Goal: Task Accomplishment & Management: Complete application form

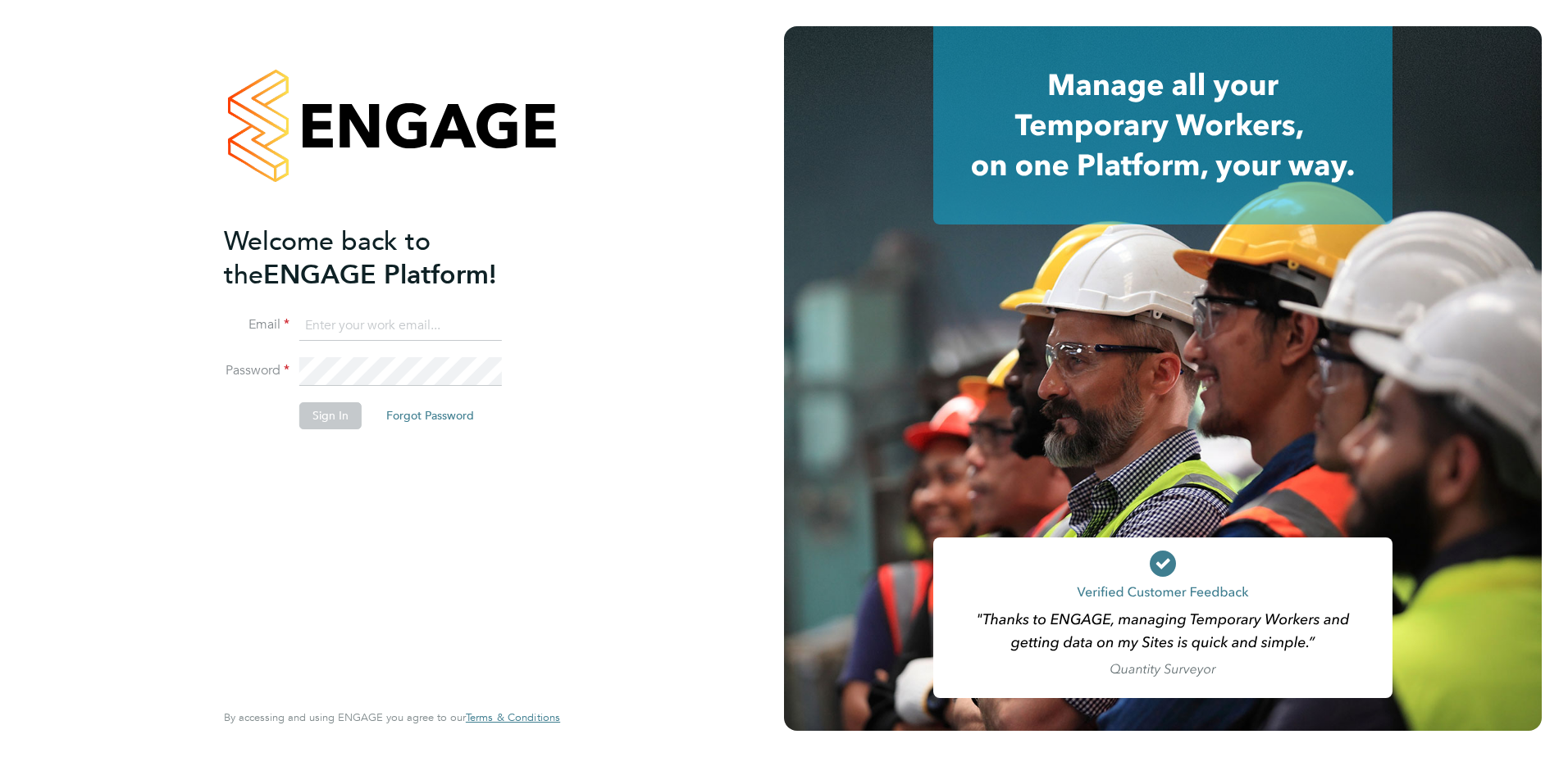
type input "[EMAIL_ADDRESS][DOMAIN_NAME]"
click at [312, 418] on button "Sign In" at bounding box center [330, 415] width 63 height 26
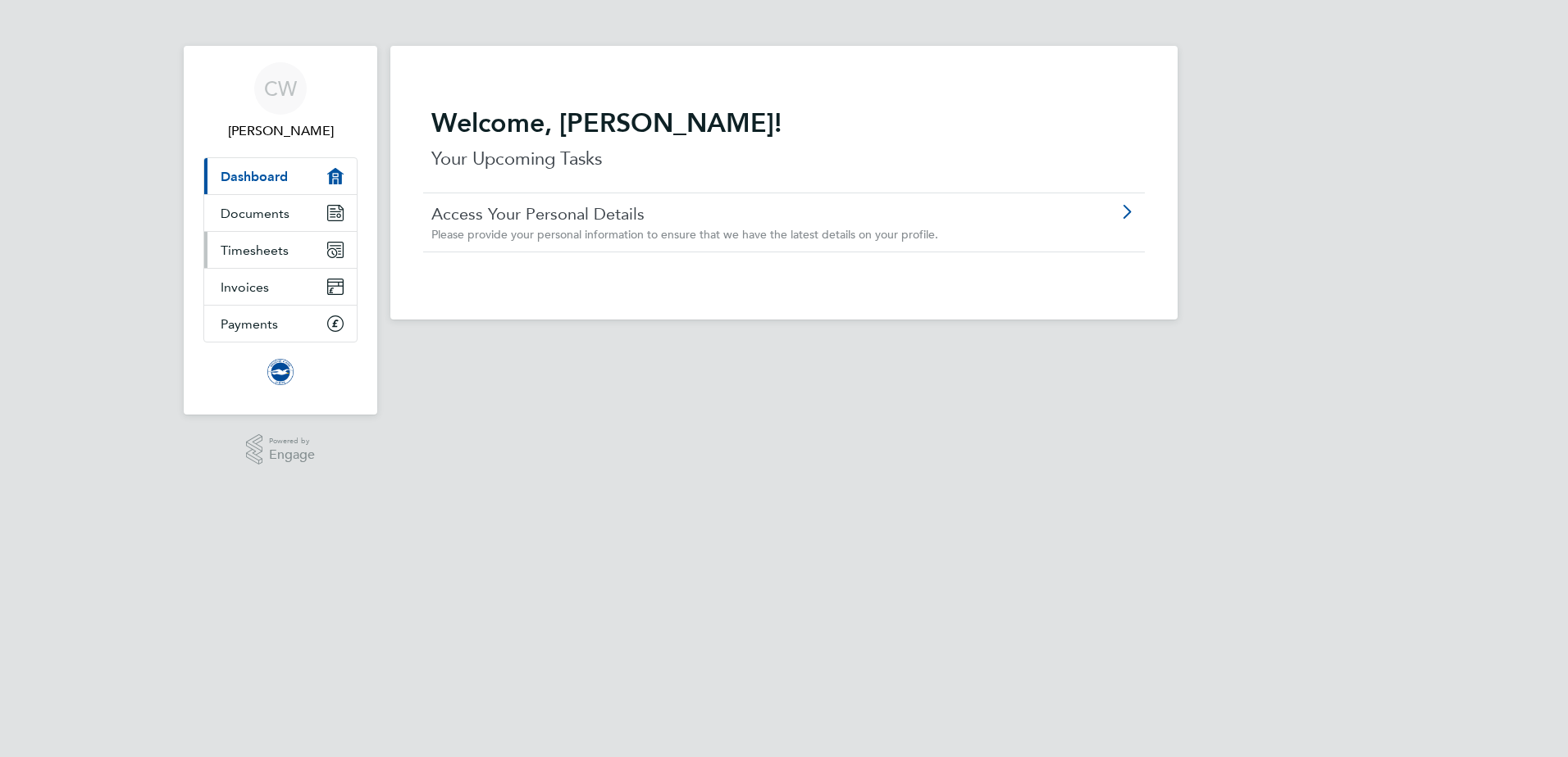
click at [265, 252] on span "Timesheets" at bounding box center [255, 250] width 68 height 16
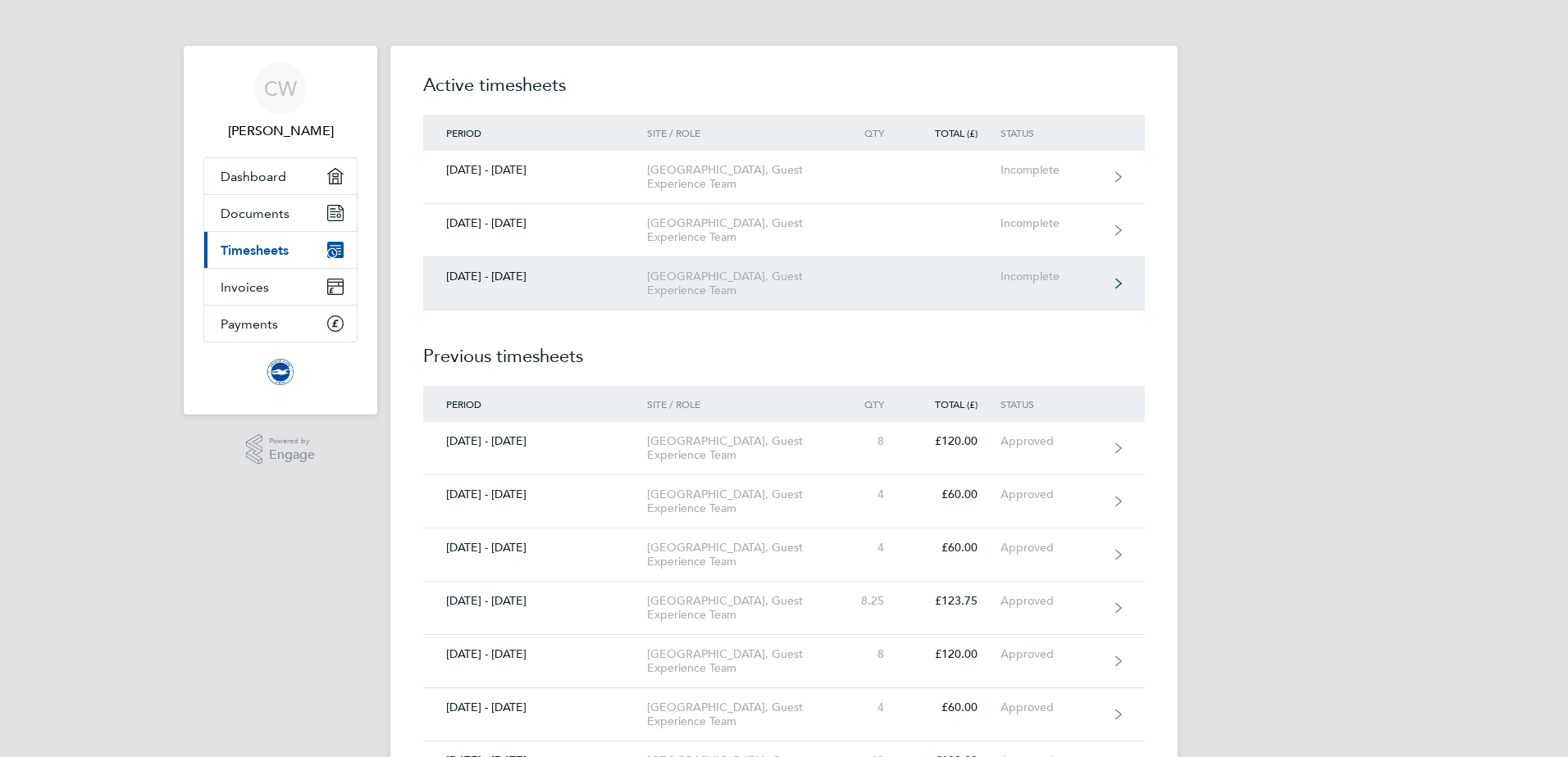
click at [1070, 284] on div "Incomplete" at bounding box center [1050, 276] width 101 height 14
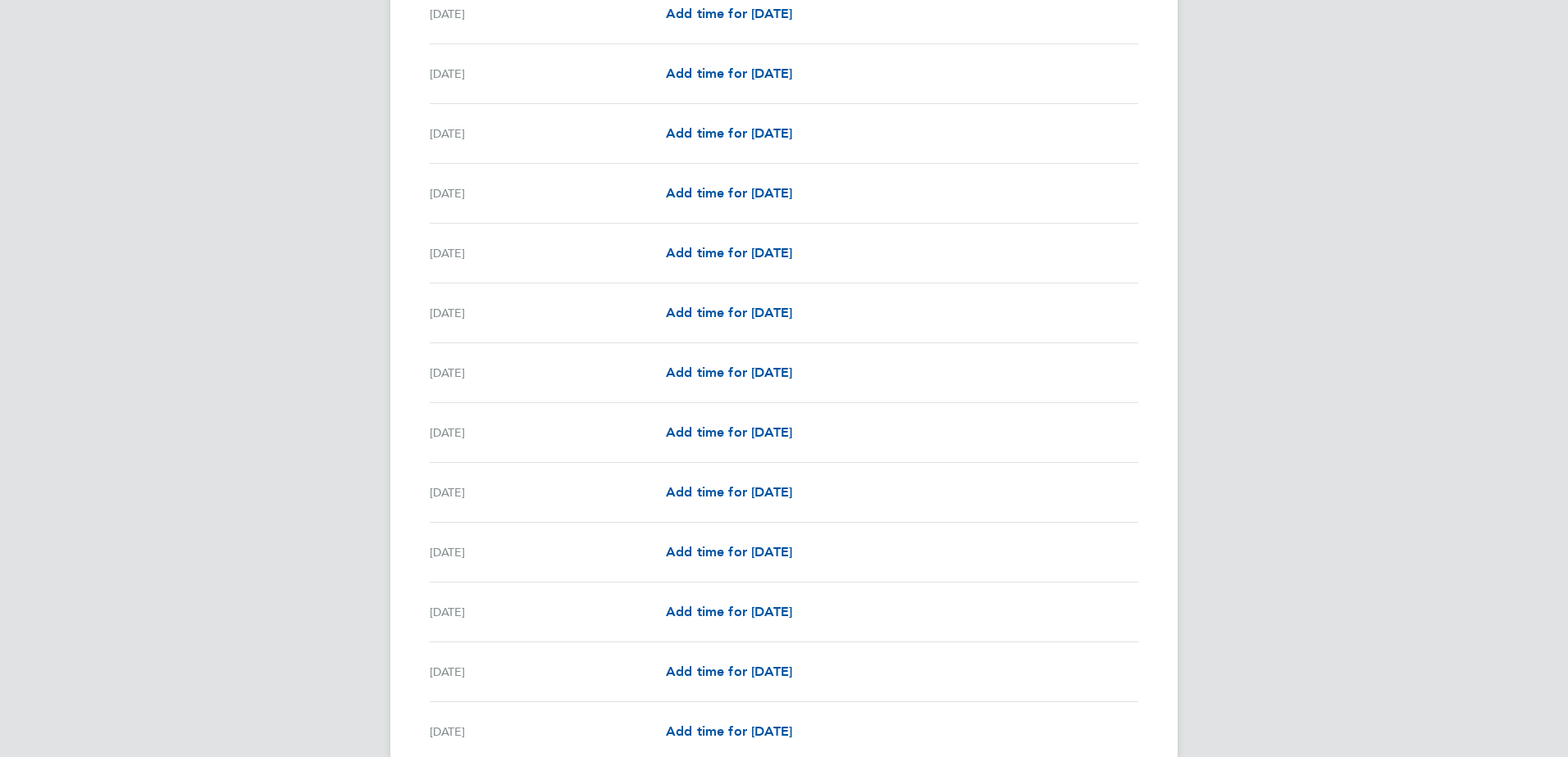
scroll to position [492, 0]
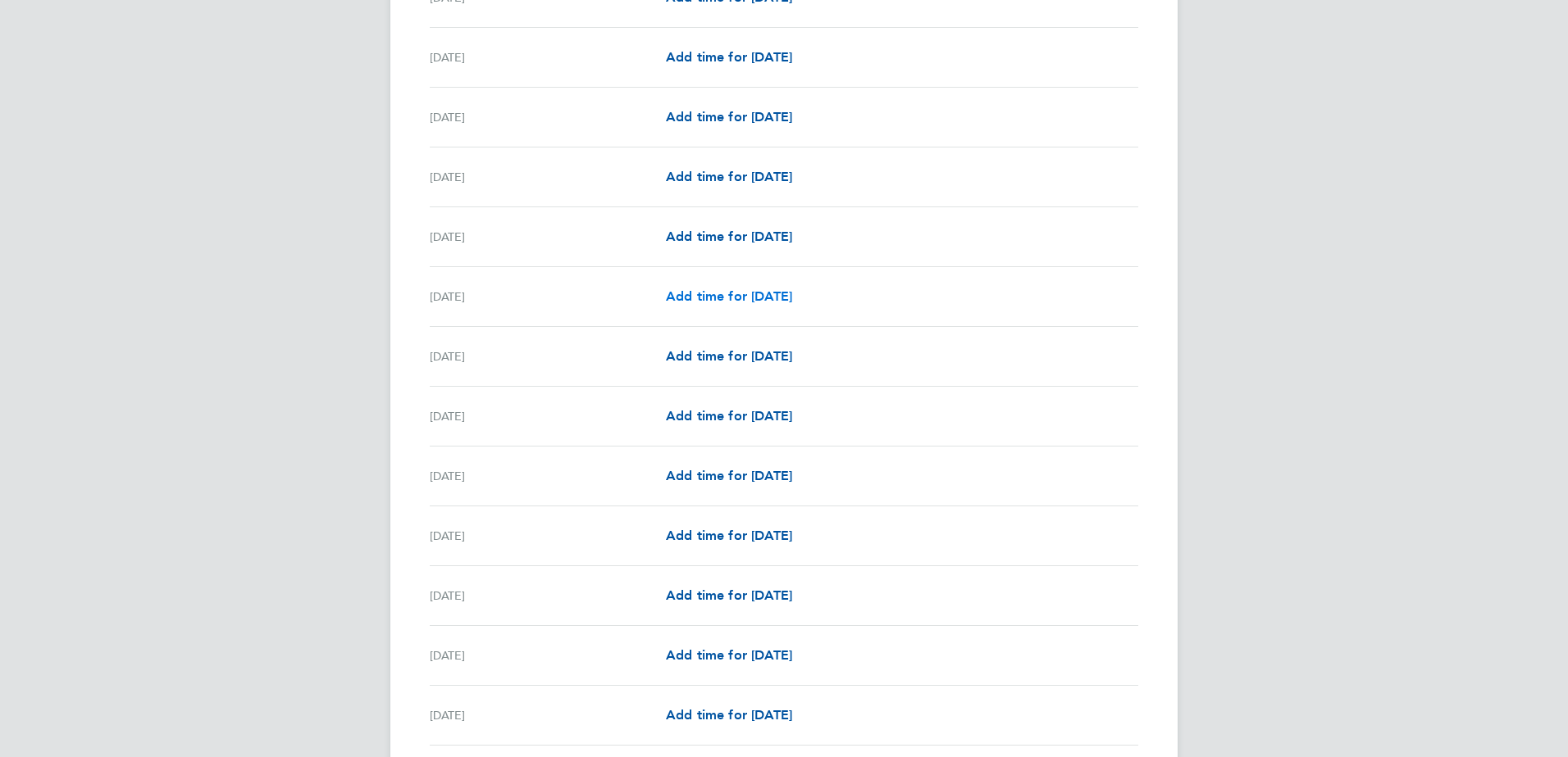
click at [787, 305] on link "Add time for Sat 09 Aug" at bounding box center [728, 297] width 126 height 20
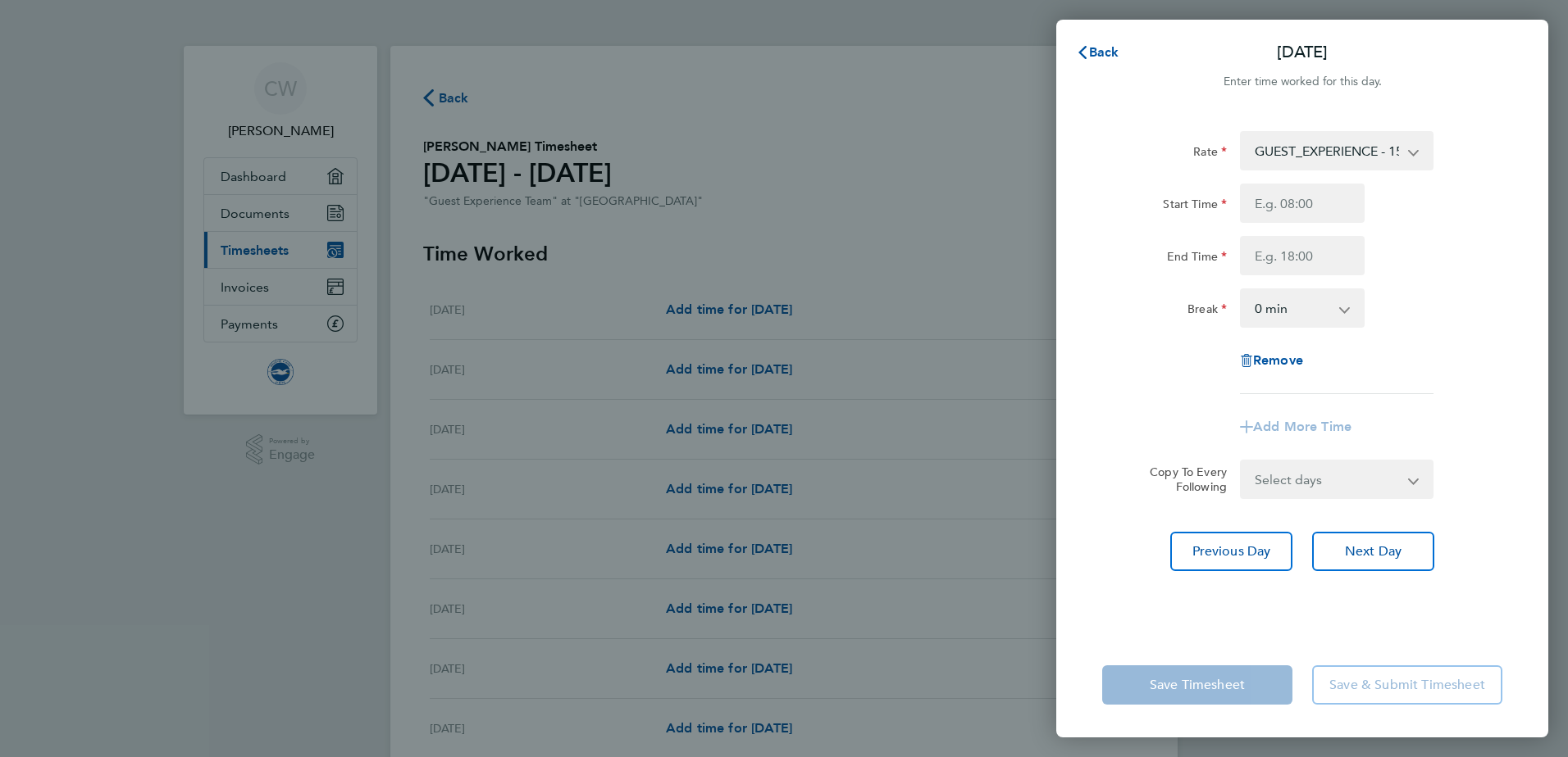
click at [913, 428] on div "Back Sat 09 Aug Enter time worked for this day. Rate GUEST_EXPERIENCE - 15.00 S…" at bounding box center [784, 378] width 1568 height 757
click at [1110, 51] on span "Back" at bounding box center [1104, 52] width 30 height 16
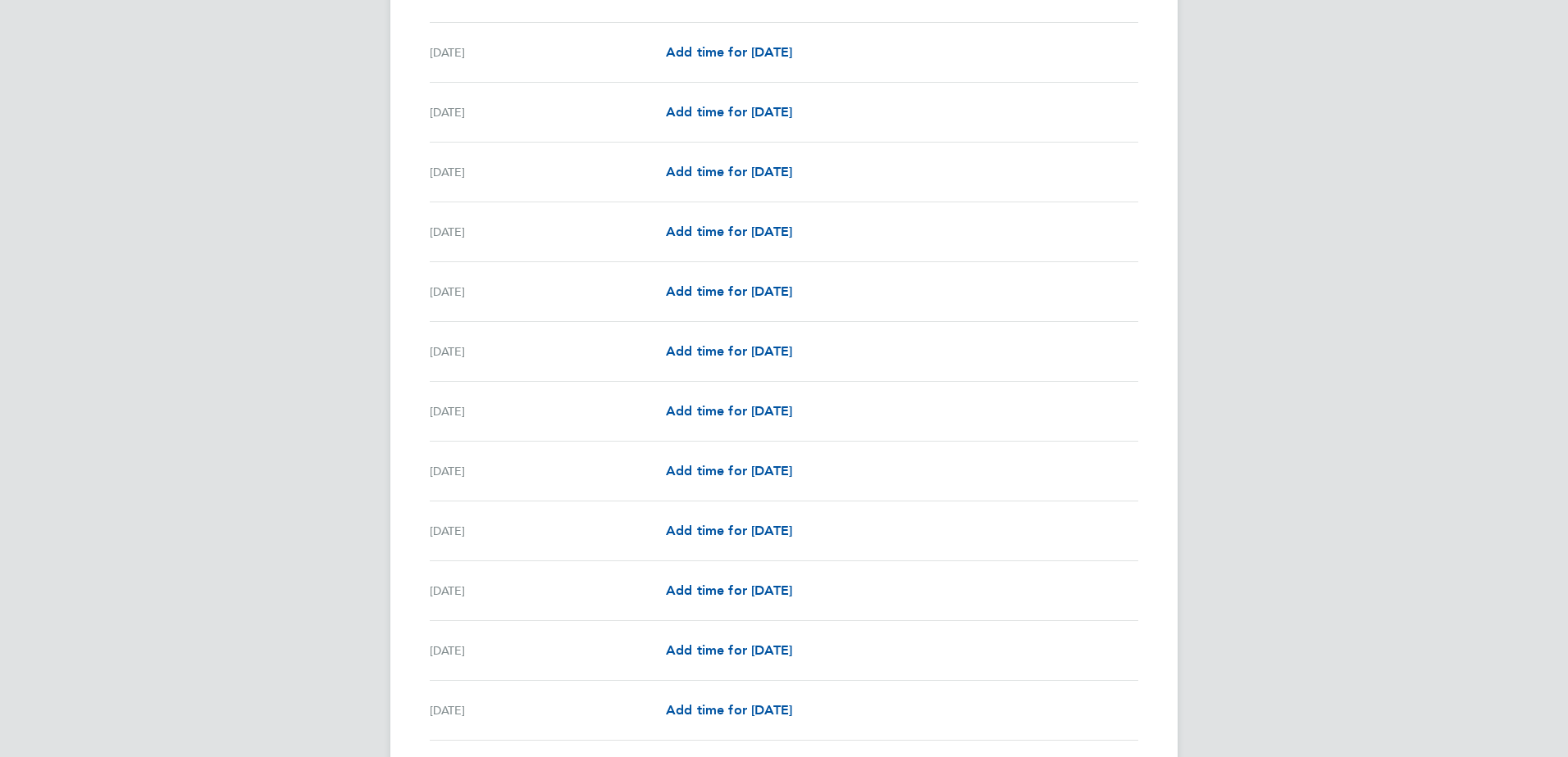
scroll to position [1522, 0]
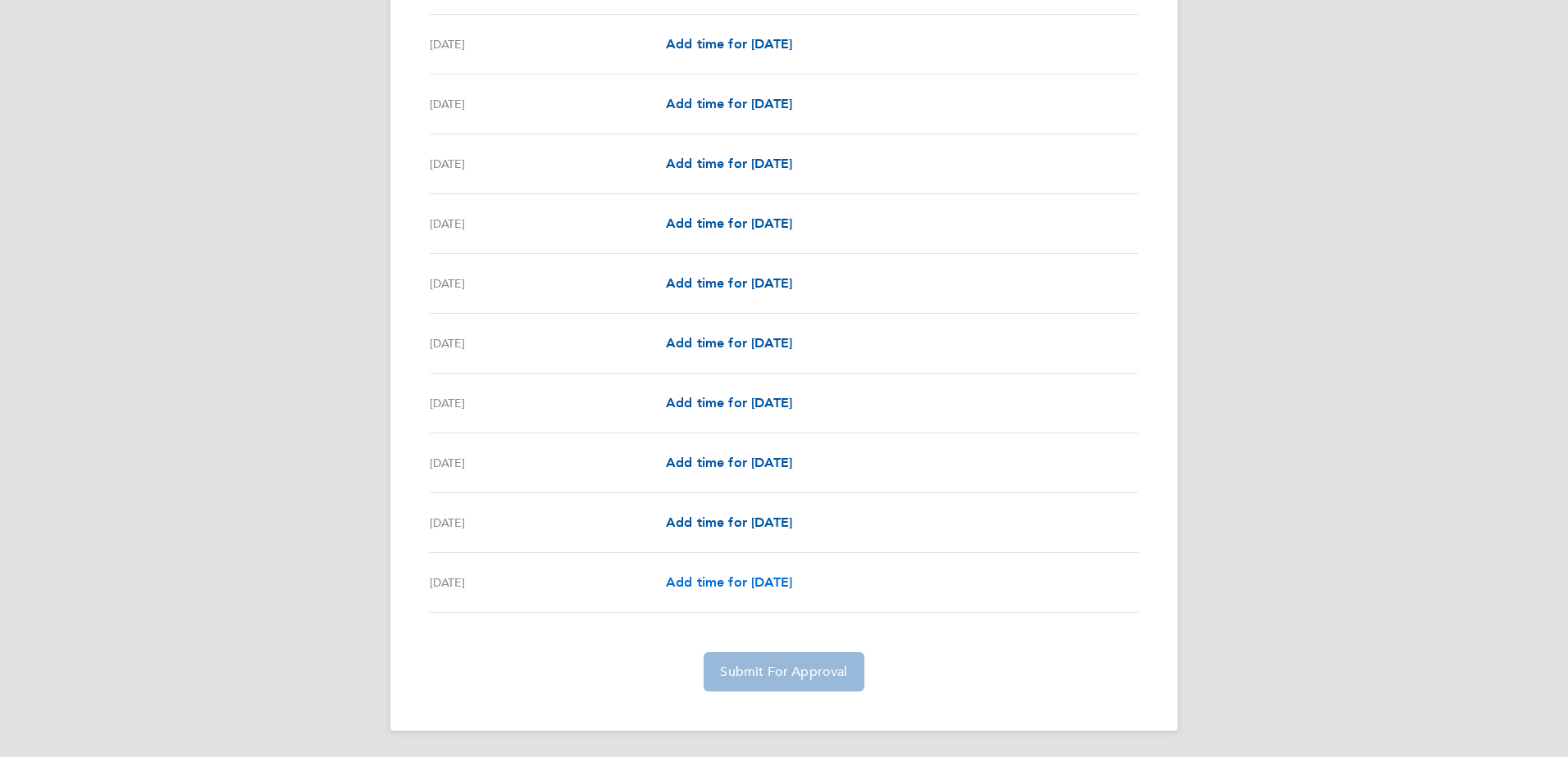
click at [723, 589] on span "Add time for Sun 31 Aug" at bounding box center [728, 582] width 126 height 16
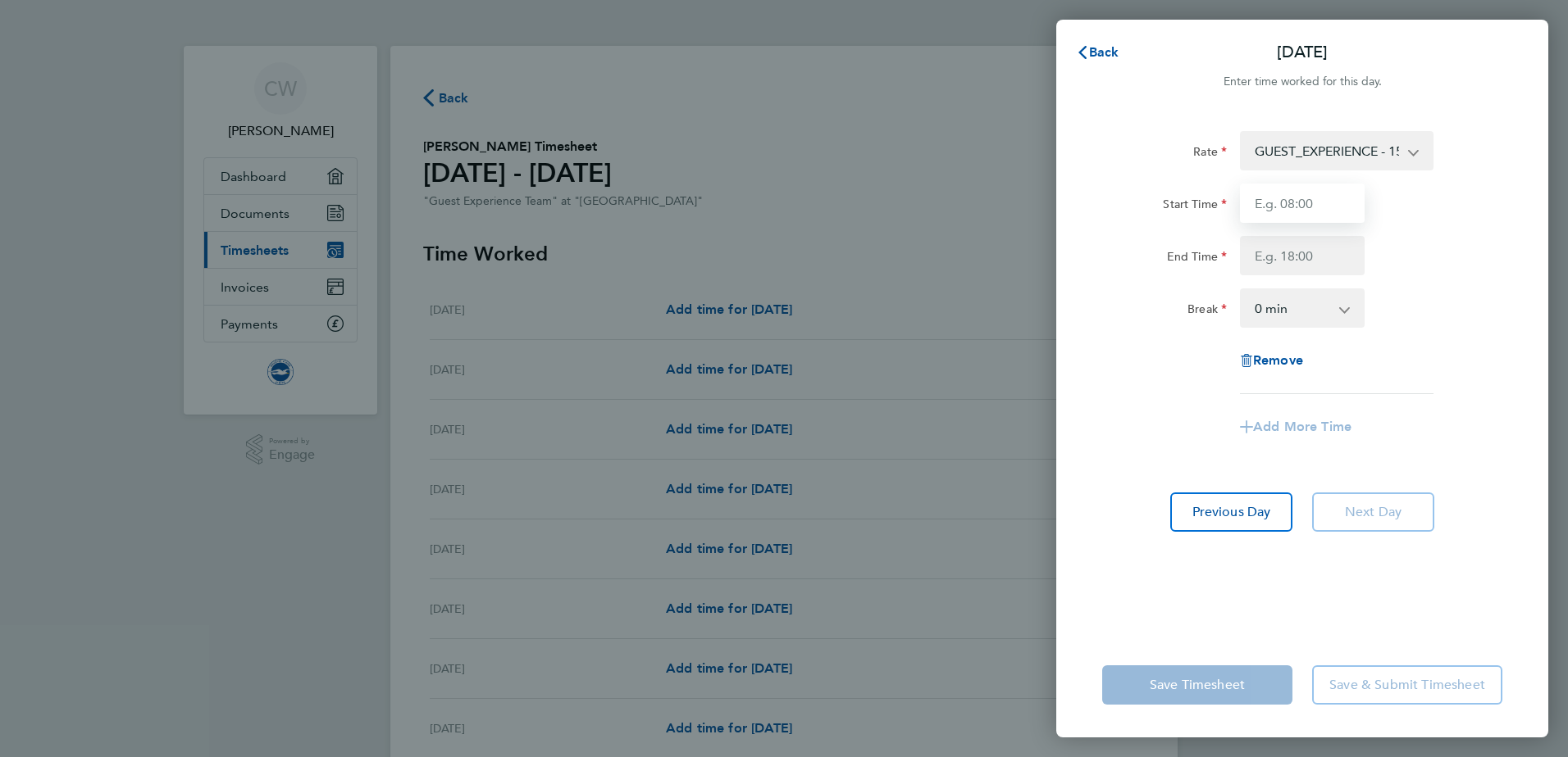
click at [1323, 197] on input "Start Time" at bounding box center [1302, 203] width 124 height 39
type input "10:15"
click at [1312, 276] on div "Rate GUEST_EXPERIENCE - 15.00 Start Time 10:15 End Time Break 0 min 15 min 30 m…" at bounding box center [1302, 262] width 400 height 263
drag, startPoint x: 1314, startPoint y: 264, endPoint x: 1236, endPoint y: 280, distance: 79.6
click at [1314, 264] on input "End Time" at bounding box center [1302, 255] width 124 height 39
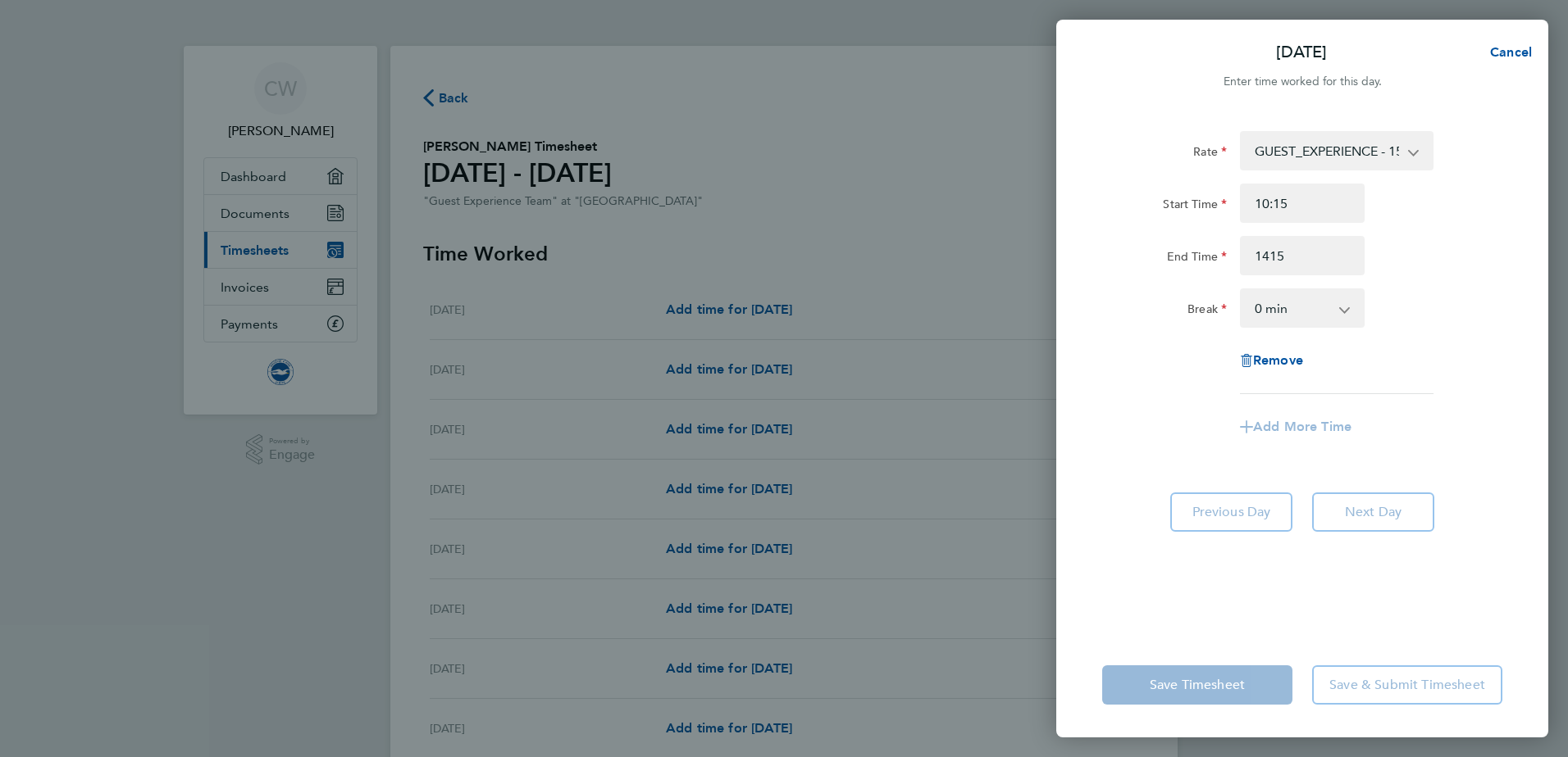
type input "14:15"
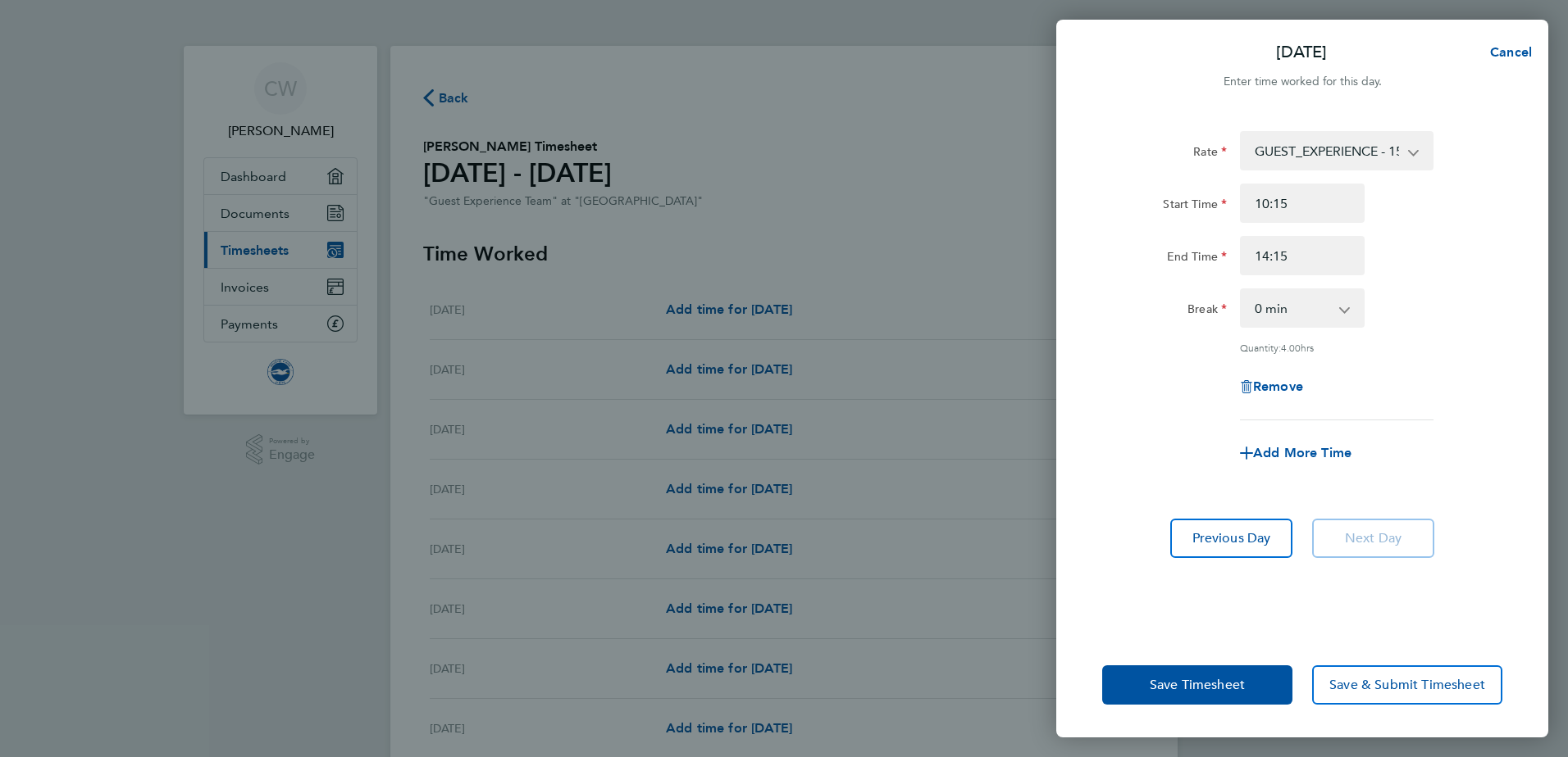
click at [1488, 279] on div "Rate GUEST_EXPERIENCE - 15.00 Start Time 10:15 End Time 14:15 Break 0 min 15 mi…" at bounding box center [1302, 275] width 400 height 290
click at [1172, 686] on span "Save Timesheet" at bounding box center [1197, 685] width 95 height 17
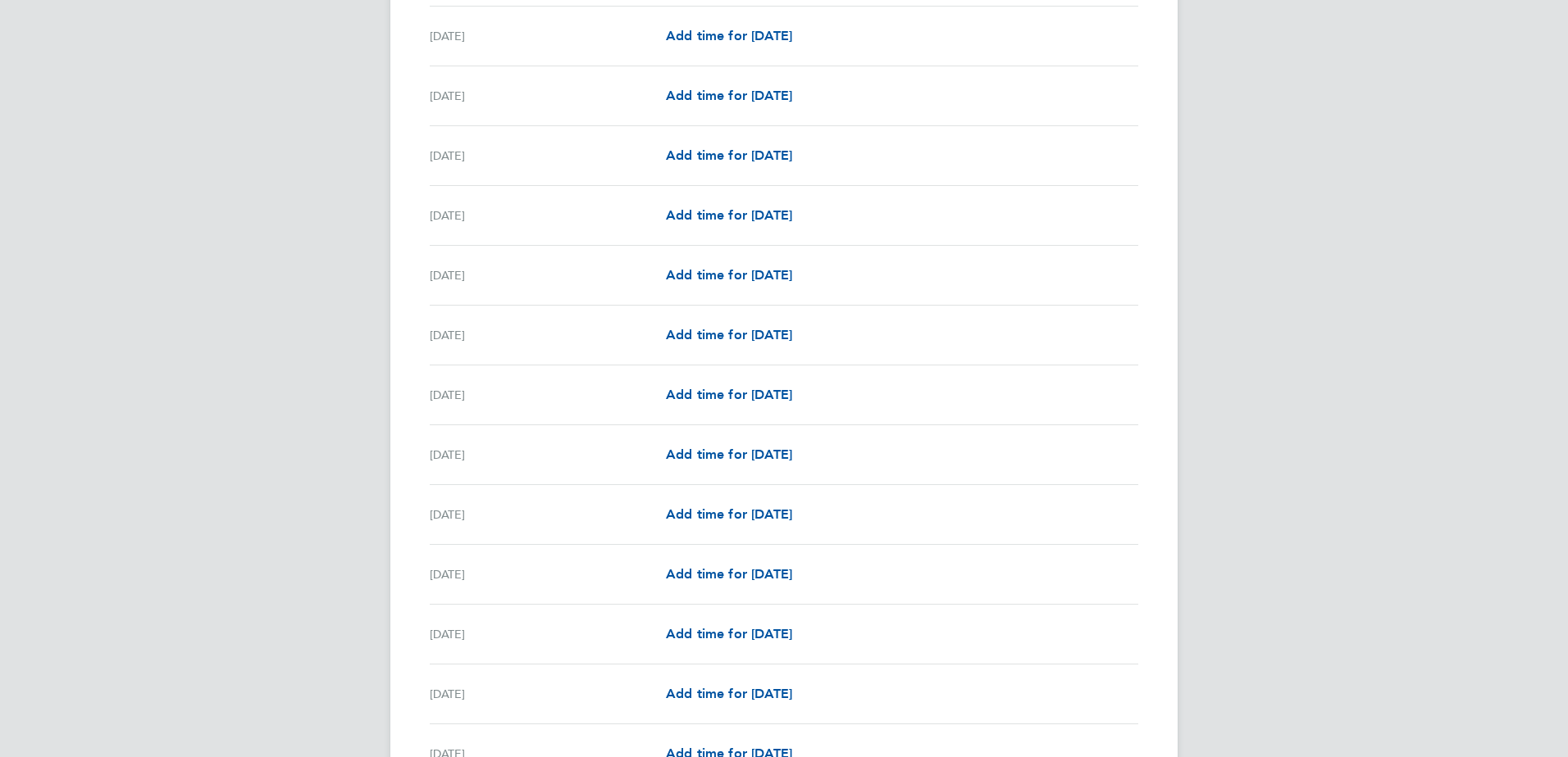
scroll to position [1066, 0]
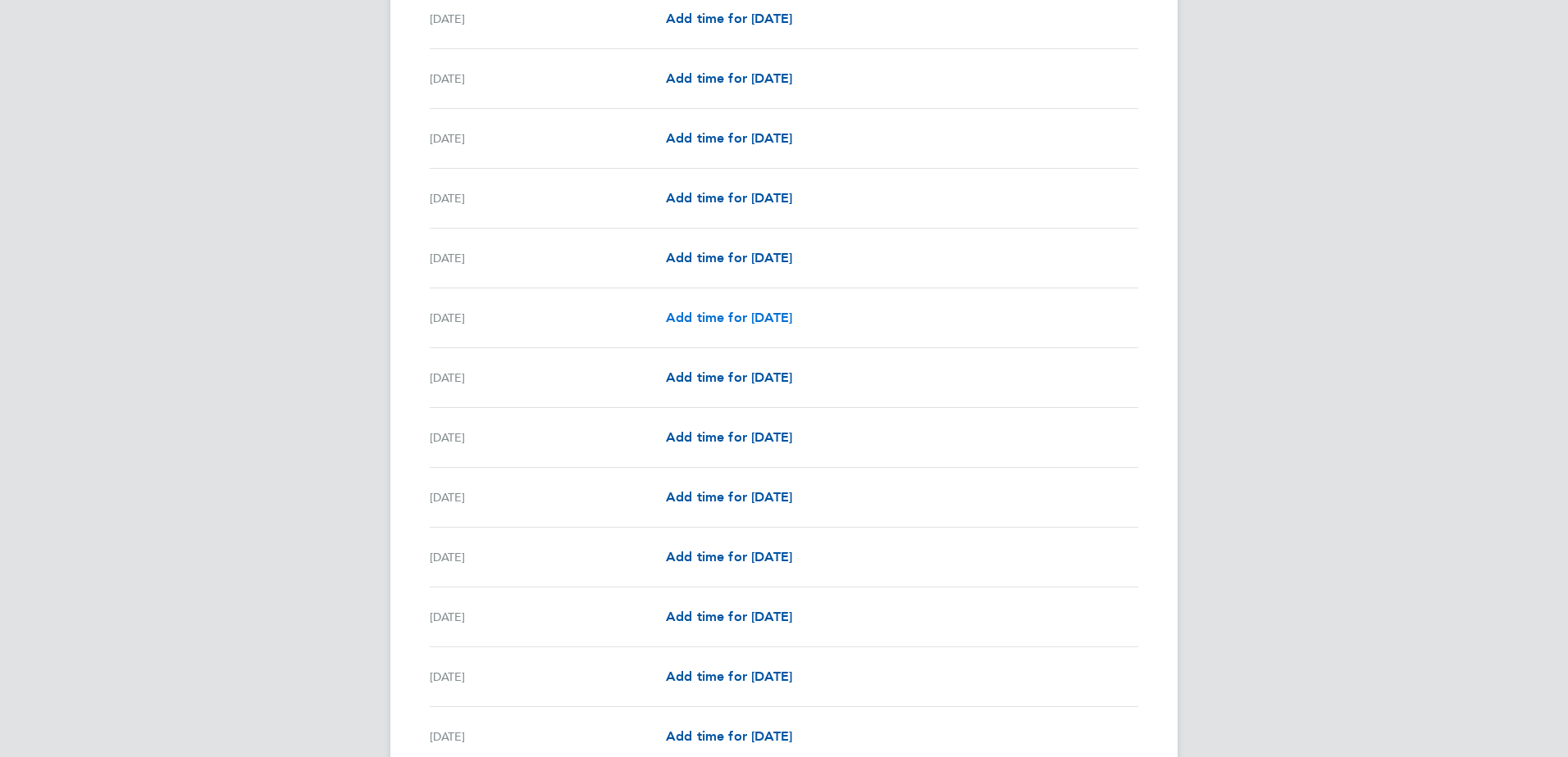
click at [772, 326] on link "Add time for Sat 16 Aug" at bounding box center [728, 318] width 126 height 20
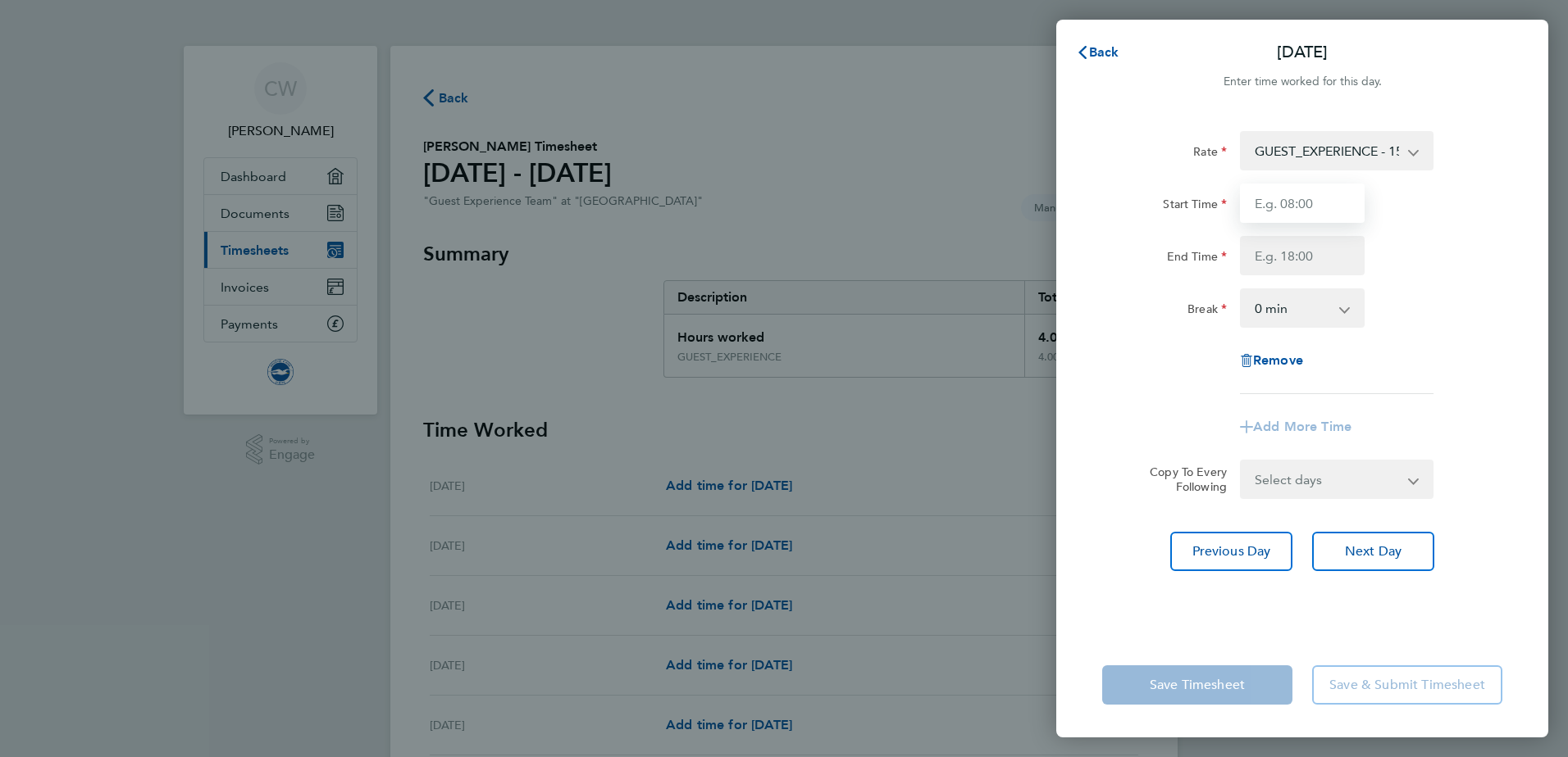
click at [1293, 212] on input "Start Time" at bounding box center [1302, 203] width 124 height 39
type input "11:15"
click at [1315, 257] on input "End Time" at bounding box center [1302, 255] width 124 height 39
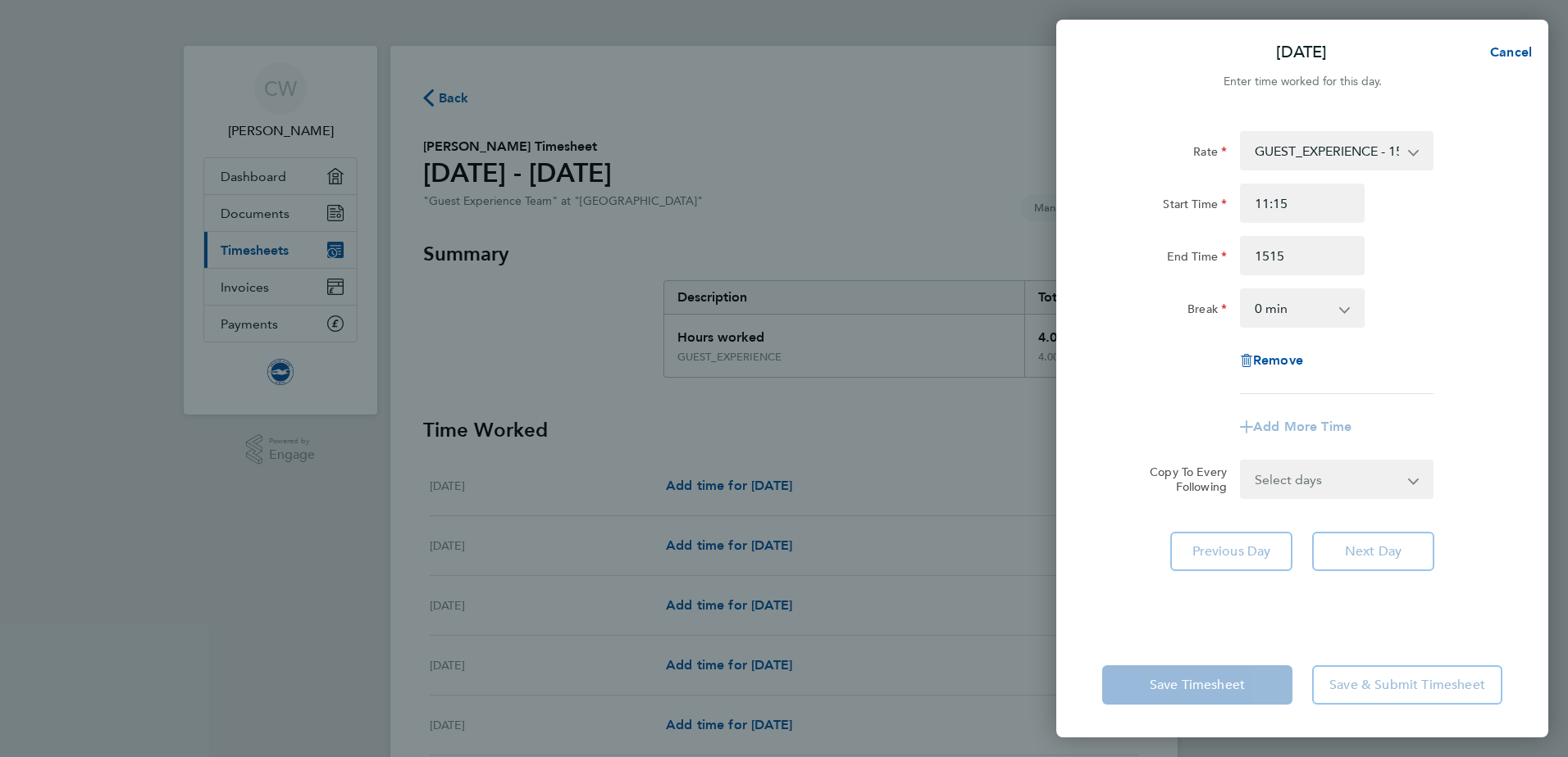
type input "15:15"
click at [1438, 277] on div "Rate GUEST_EXPERIENCE - 15.00 Start Time 11:15 End Time 15:15 Break 0 min 15 mi…" at bounding box center [1302, 262] width 400 height 263
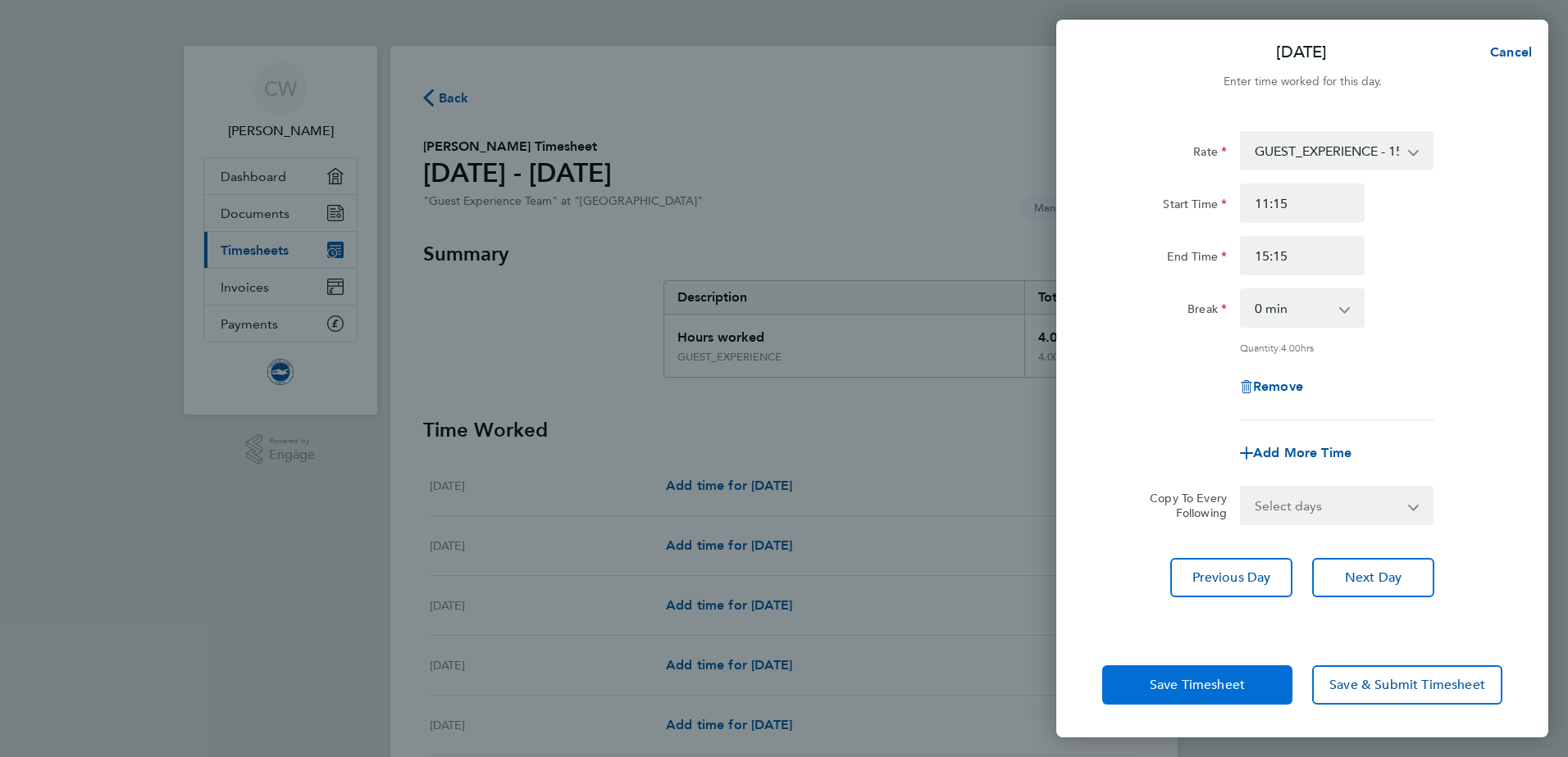
click at [1196, 678] on span "Save Timesheet" at bounding box center [1197, 685] width 95 height 17
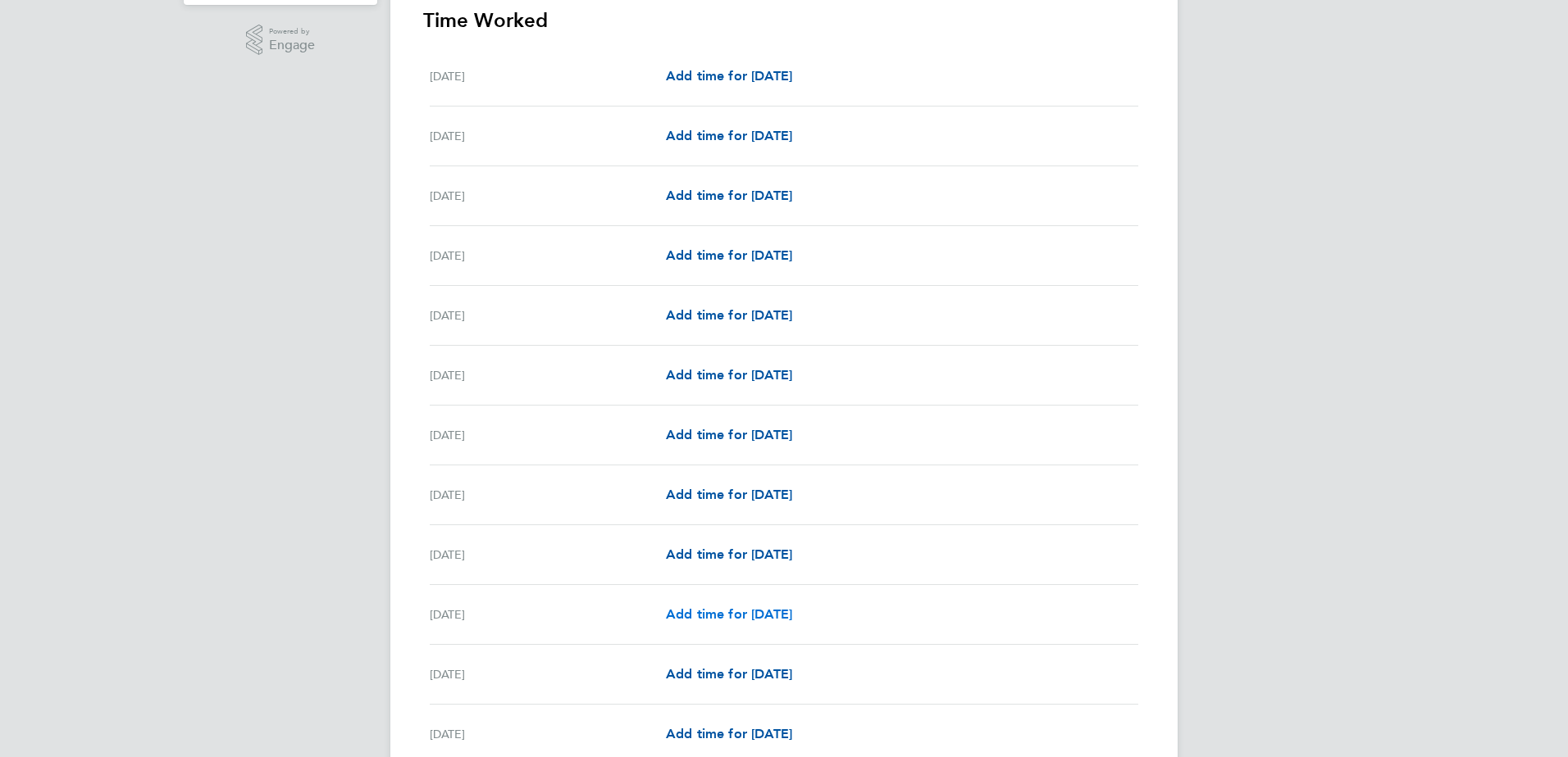
scroll to position [573, 0]
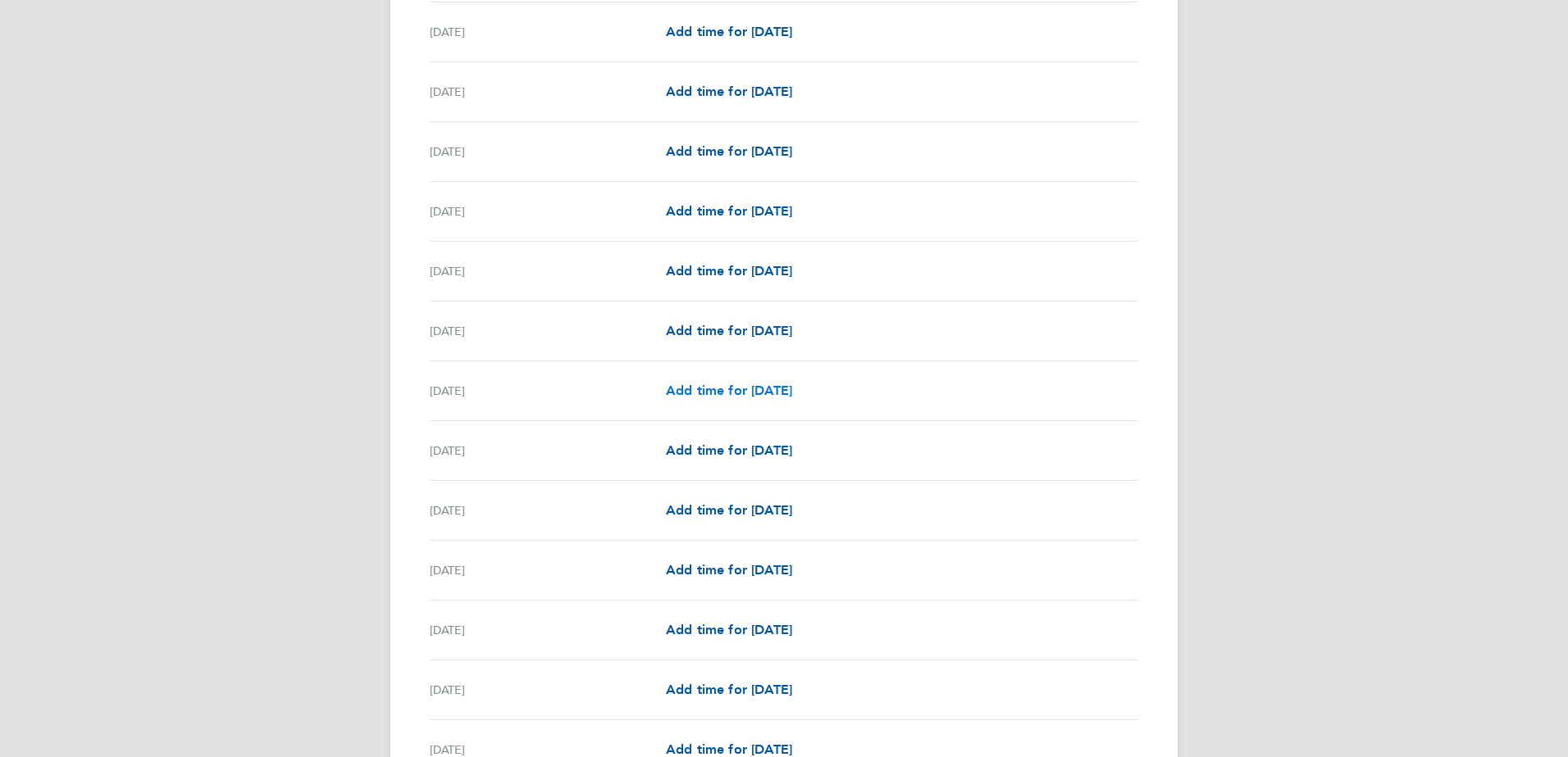
click at [756, 389] on span "Add time for Sat 09 Aug" at bounding box center [728, 391] width 126 height 16
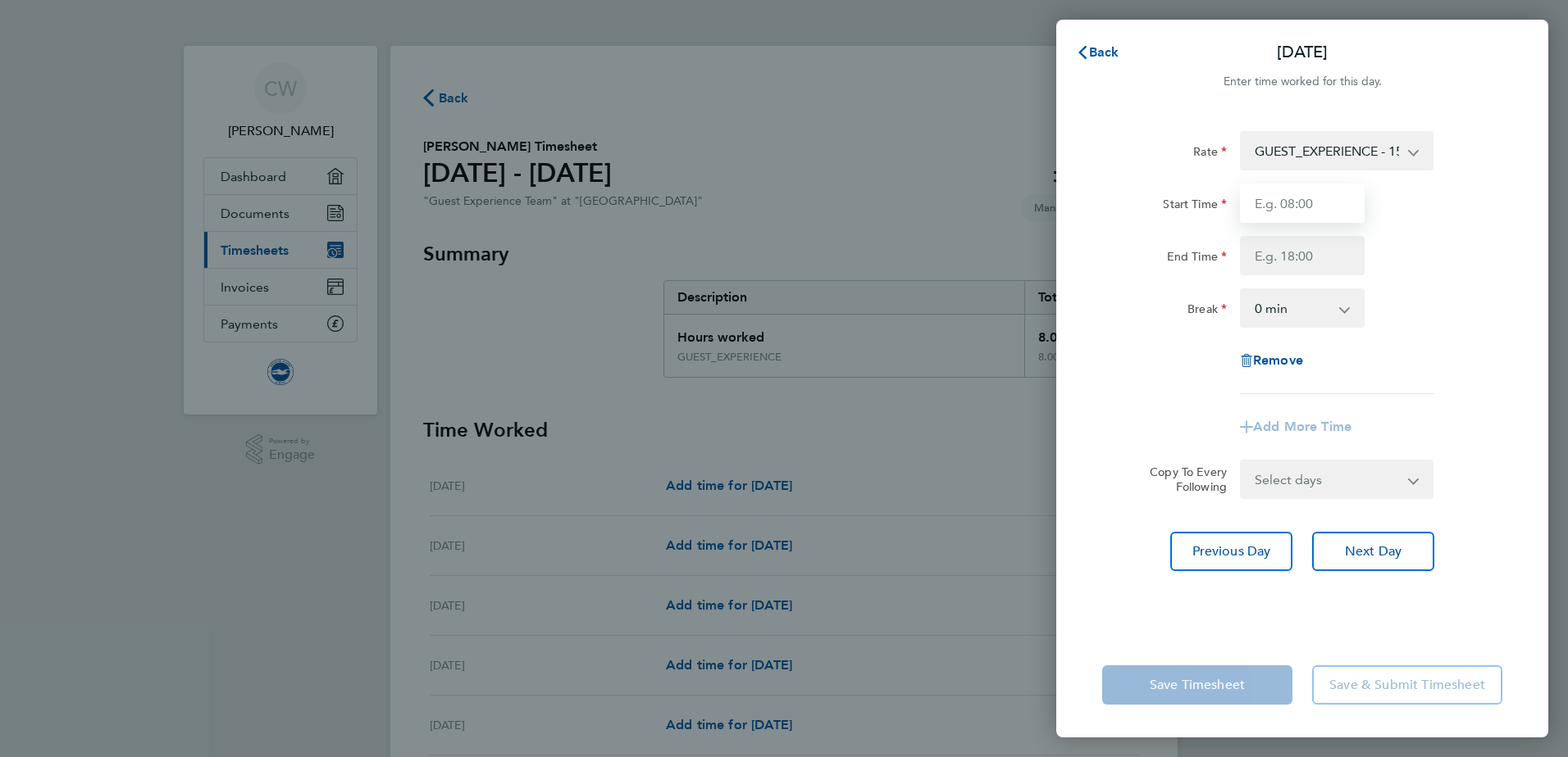
click at [1271, 204] on input "Start Time" at bounding box center [1302, 203] width 124 height 39
type input "13:15"
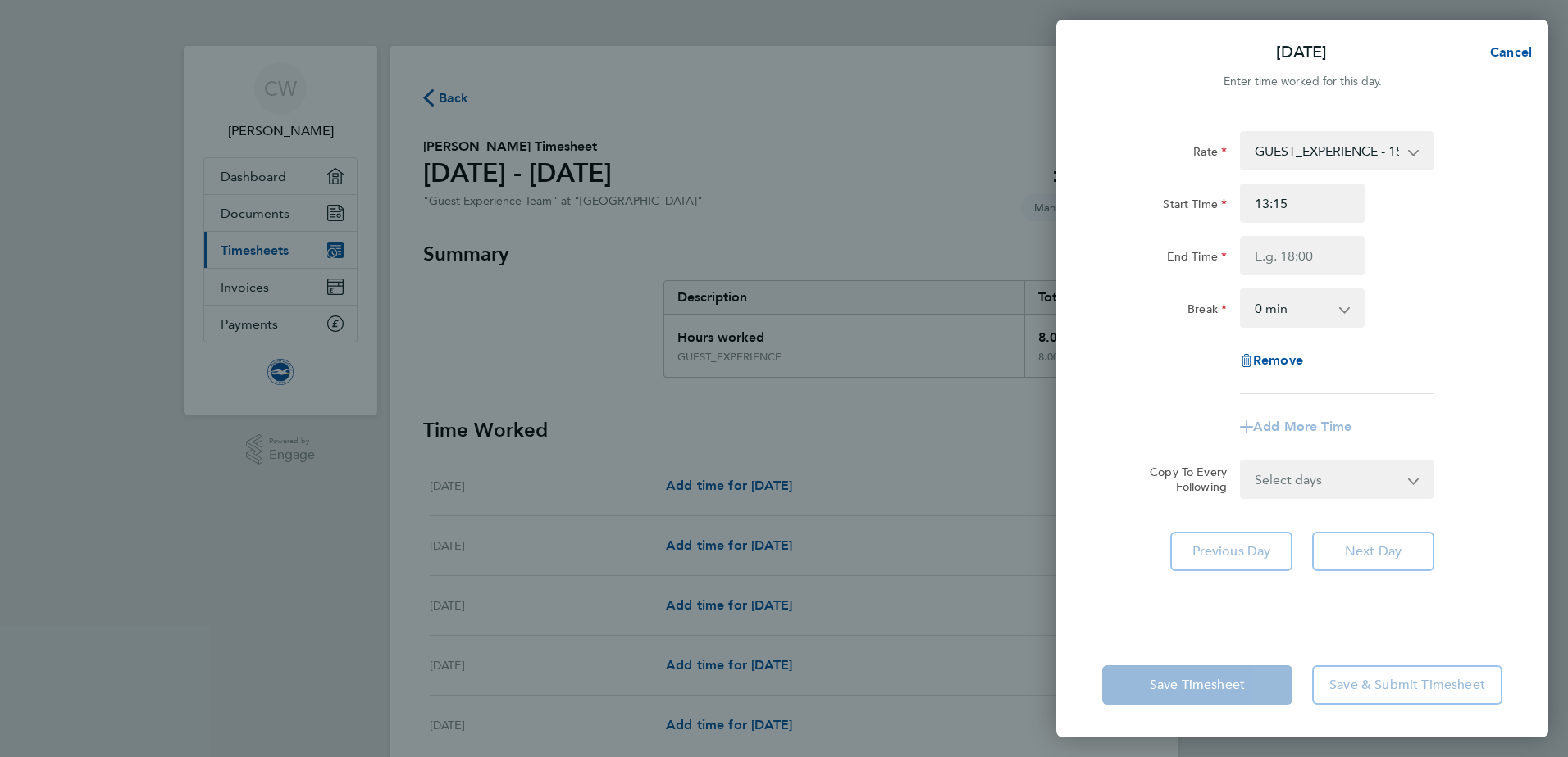
click at [1138, 315] on div "Break" at bounding box center [1164, 305] width 124 height 33
click at [1291, 263] on input "End Time" at bounding box center [1302, 255] width 124 height 39
type input "1"
type input "17:15"
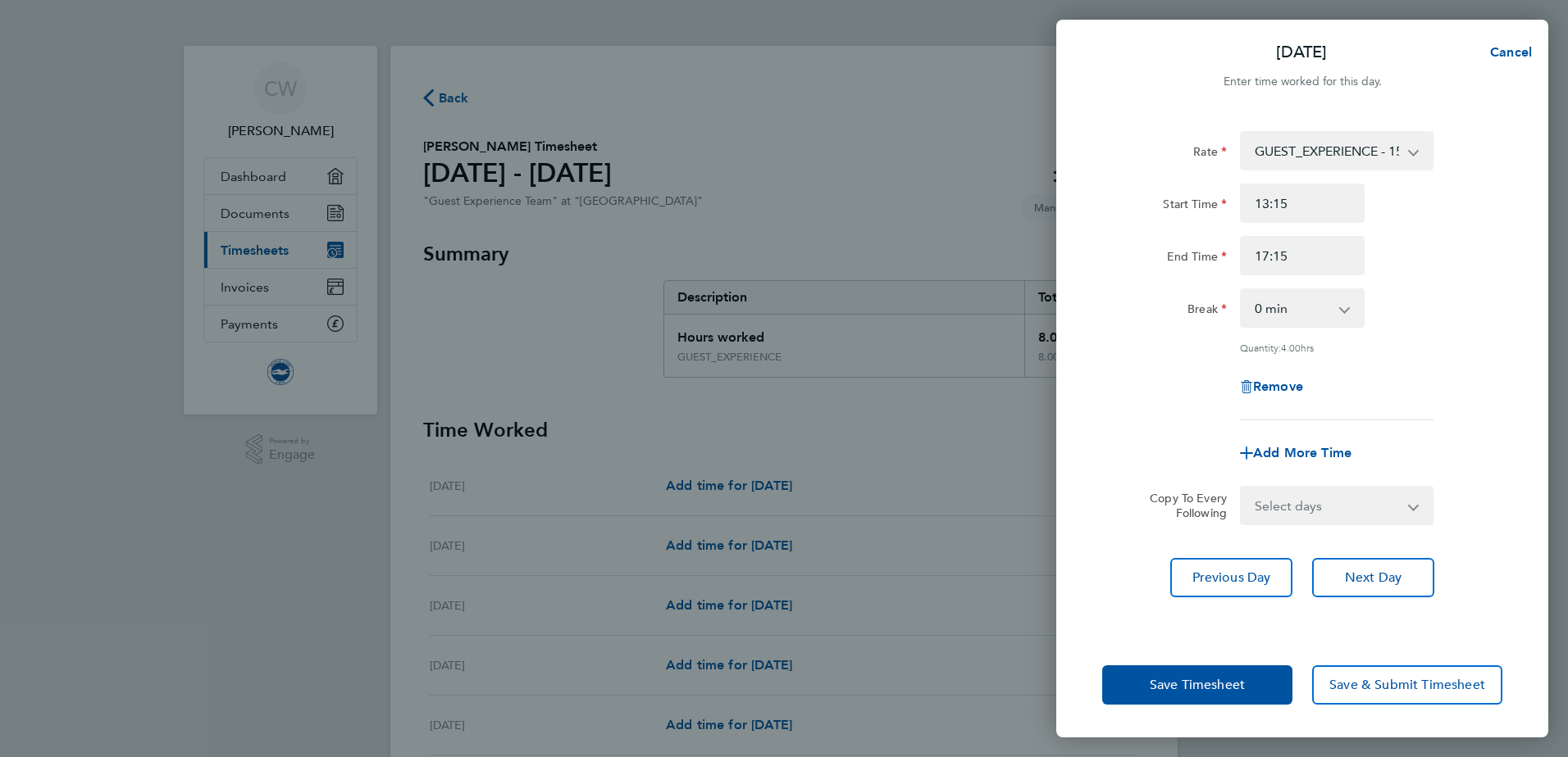
click at [1178, 387] on div "Rate GUEST_EXPERIENCE - 15.00 Start Time 13:15 End Time 17:15 Break 0 min 15 mi…" at bounding box center [1302, 275] width 400 height 290
click at [1222, 680] on span "Save Timesheet" at bounding box center [1197, 685] width 95 height 17
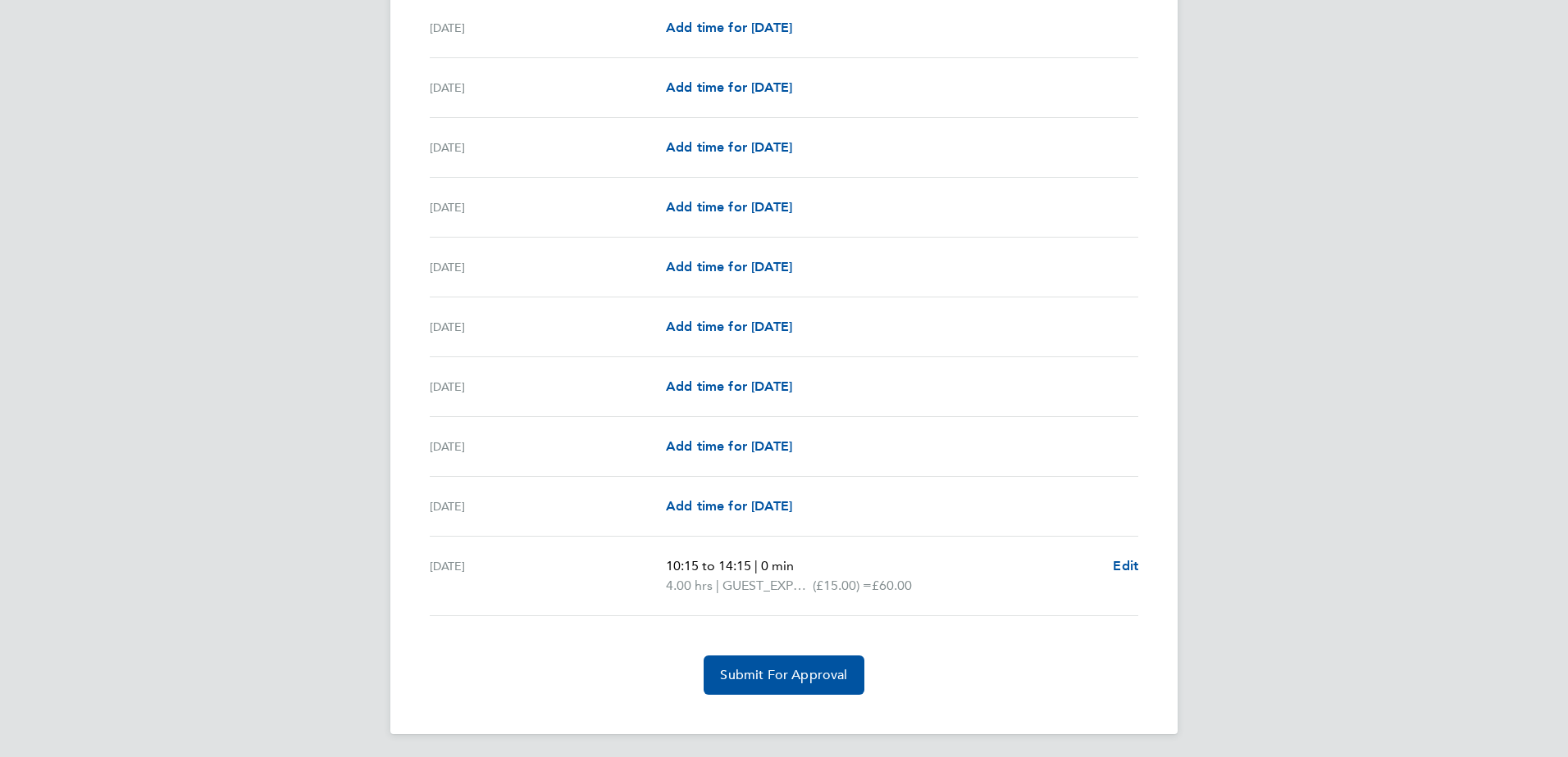
scroll to position [1758, 0]
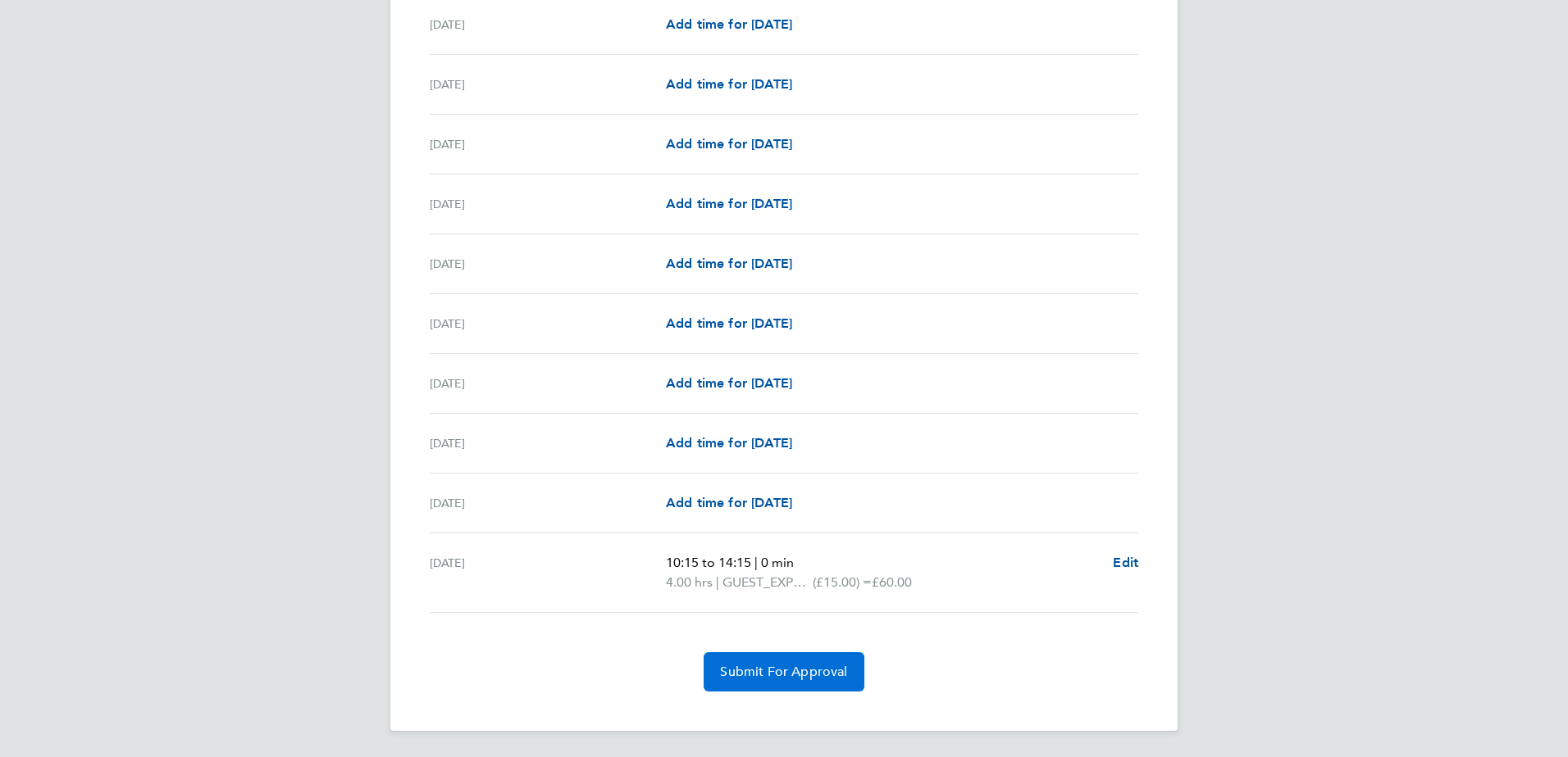
click at [835, 679] on span "Submit For Approval" at bounding box center [783, 673] width 127 height 17
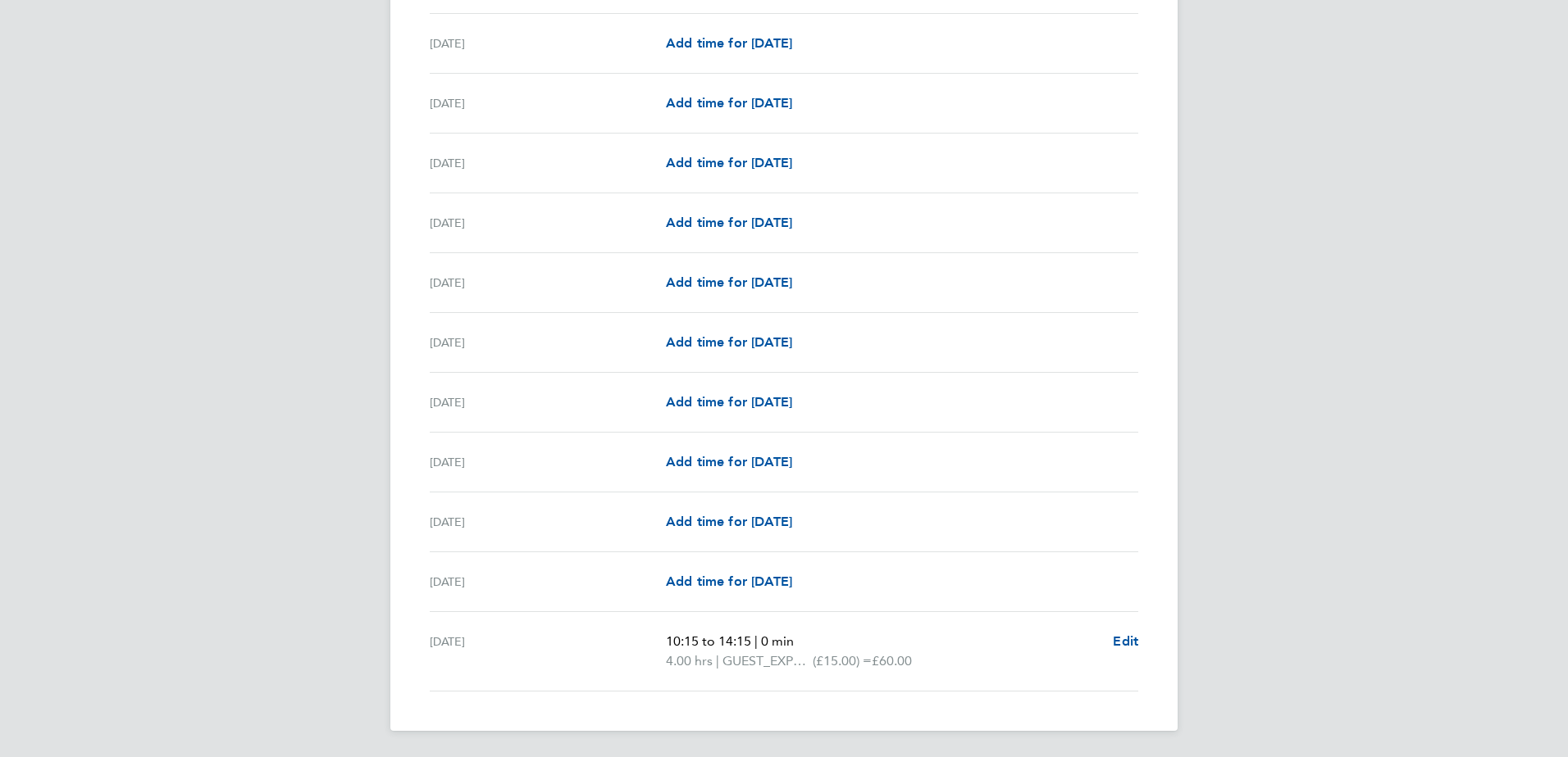
scroll to position [1269, 0]
